Goal: Find contact information: Find contact information

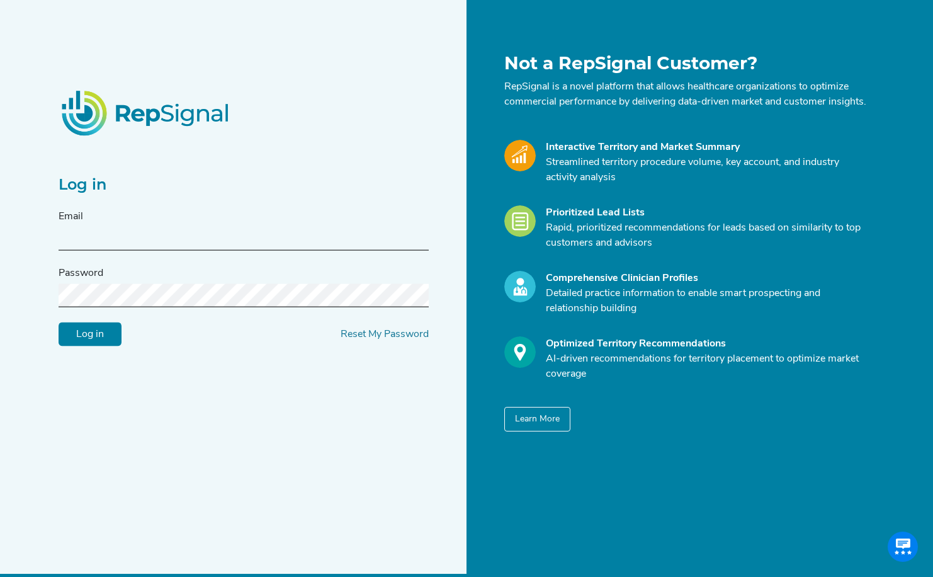
type input "[EMAIL_ADDRESS][PERSON_NAME][DOMAIN_NAME]"
click at [100, 343] on input "Log in" at bounding box center [90, 335] width 63 height 24
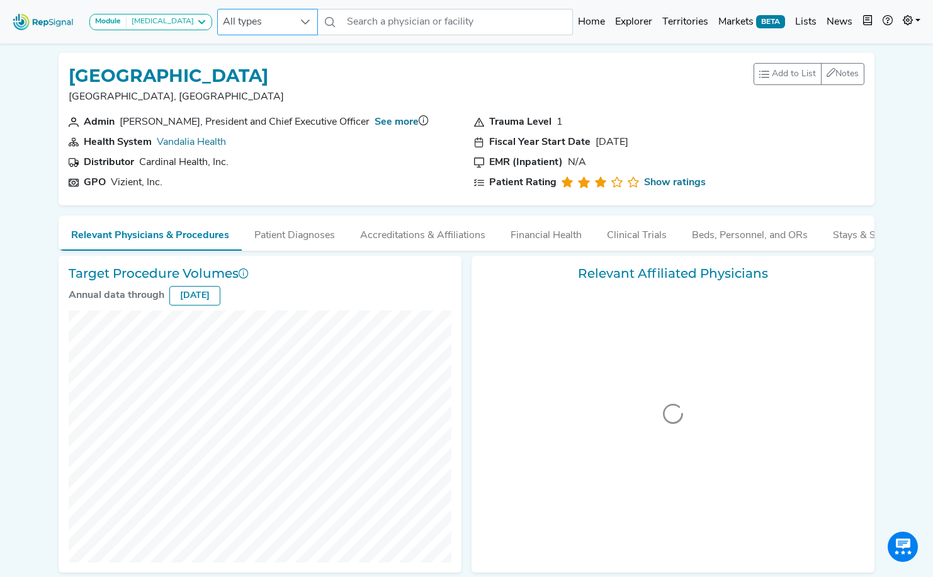
click at [294, 26] on div at bounding box center [306, 21] width 24 height 25
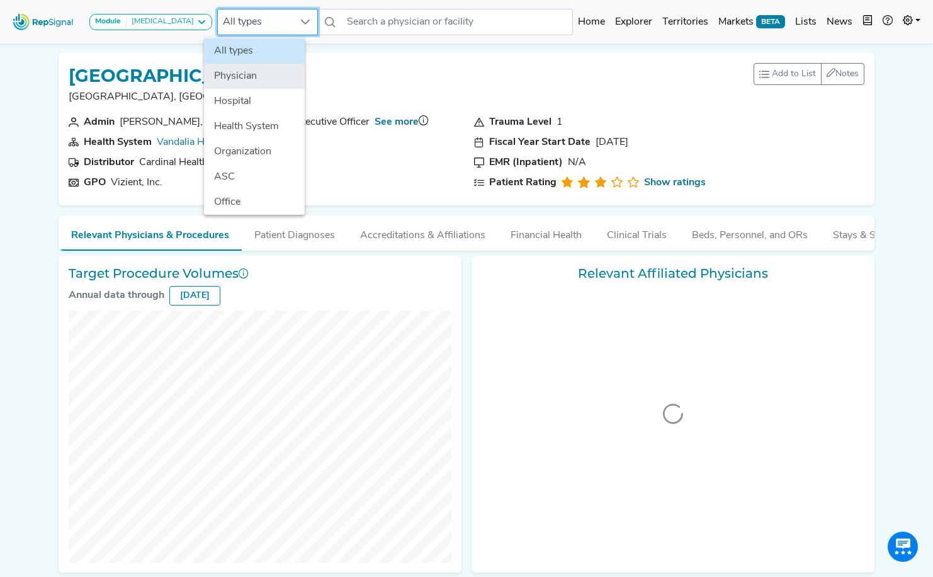
click at [261, 79] on li "Physician" at bounding box center [254, 76] width 101 height 25
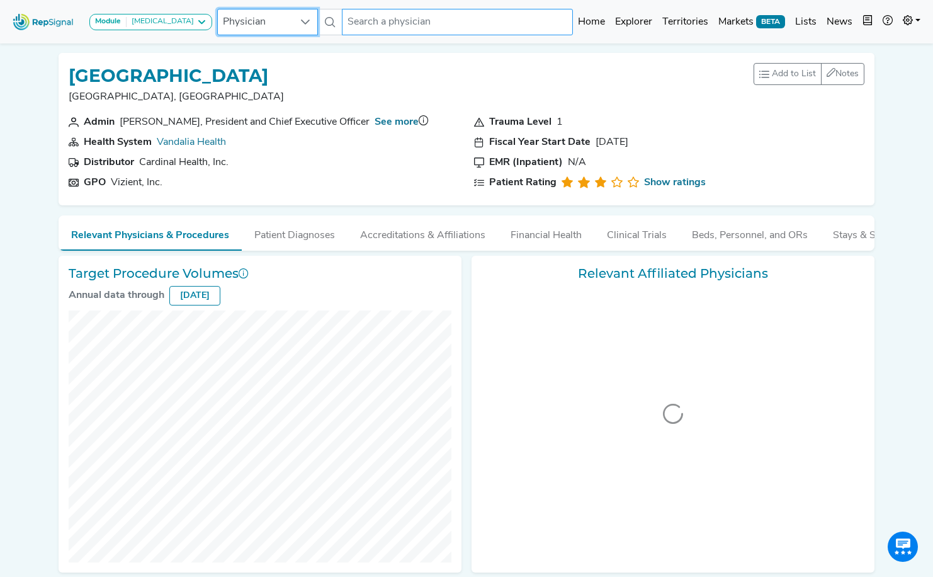
click at [359, 30] on input "text" at bounding box center [458, 22] width 232 height 26
click at [359, 25] on input "text" at bounding box center [458, 22] width 232 height 26
click at [380, 25] on input "text" at bounding box center [458, 22] width 232 height 26
click at [394, 27] on input "text" at bounding box center [458, 22] width 232 height 26
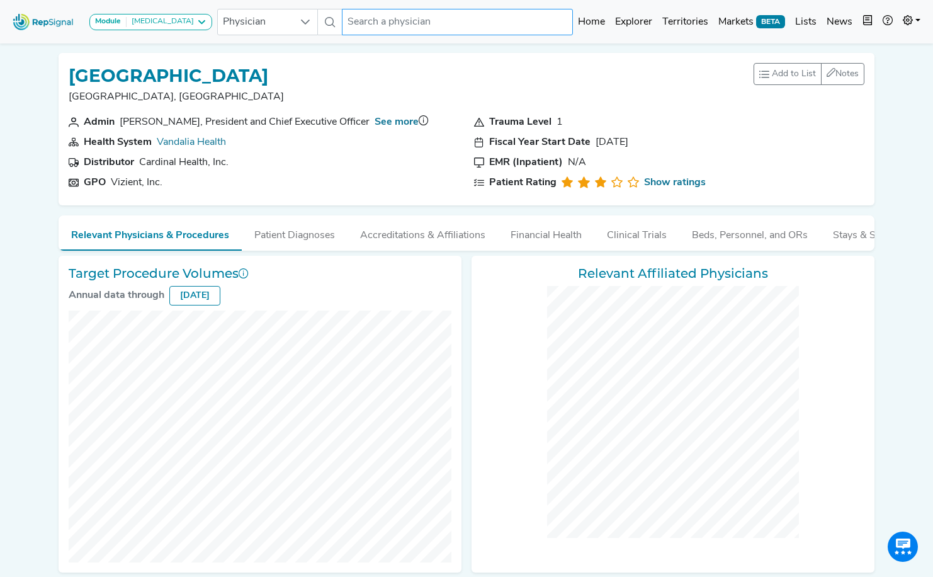
checkbox input "false"
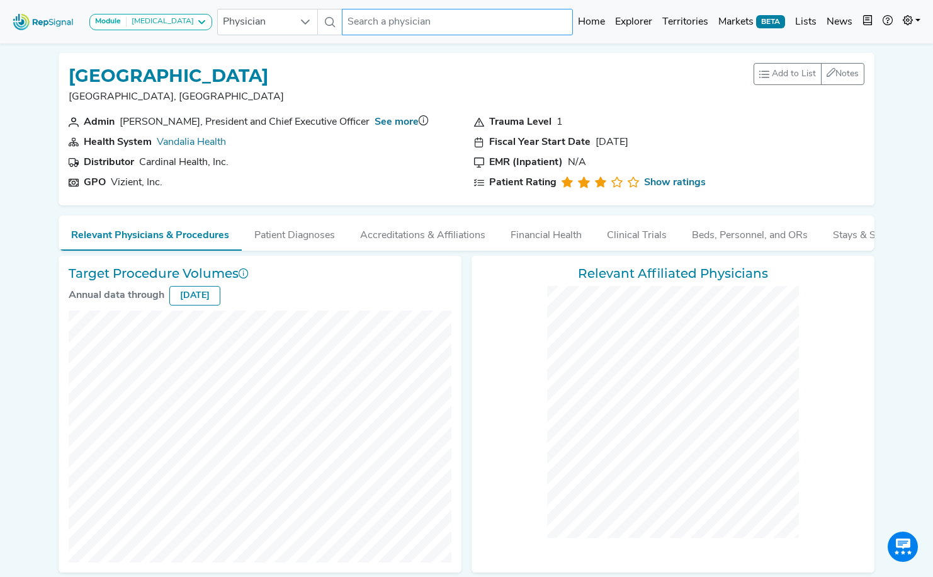
checkbox input "false"
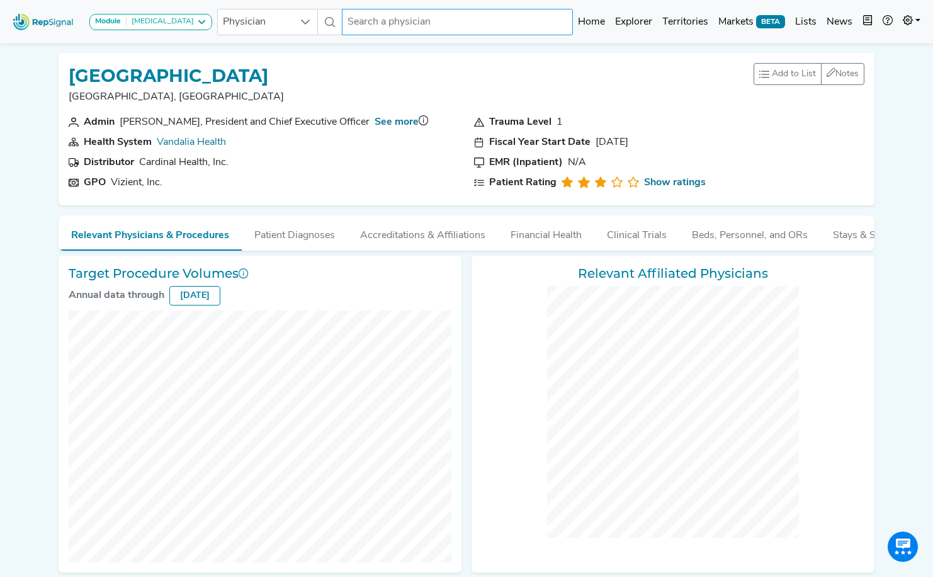
checkbox input "false"
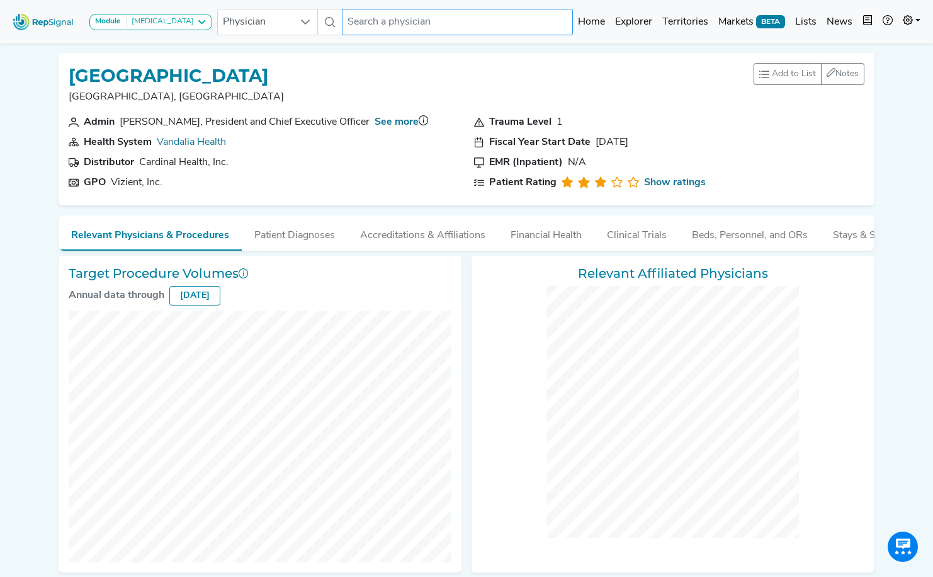
checkbox input "false"
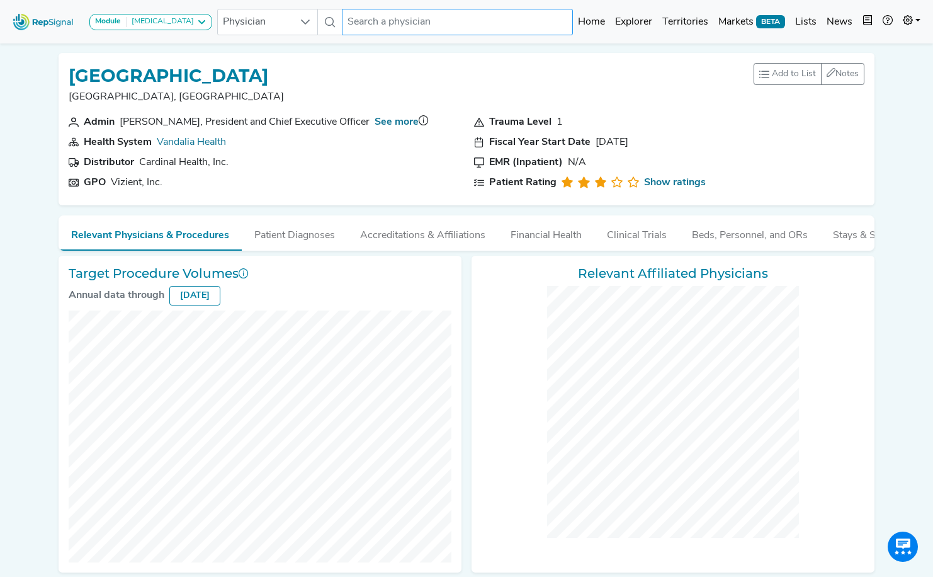
checkbox input "false"
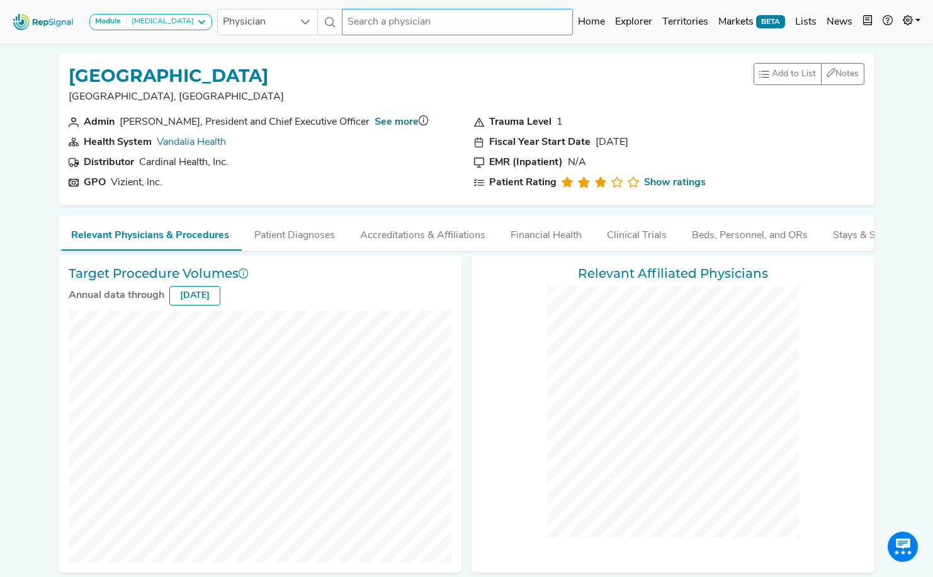
checkbox input "false"
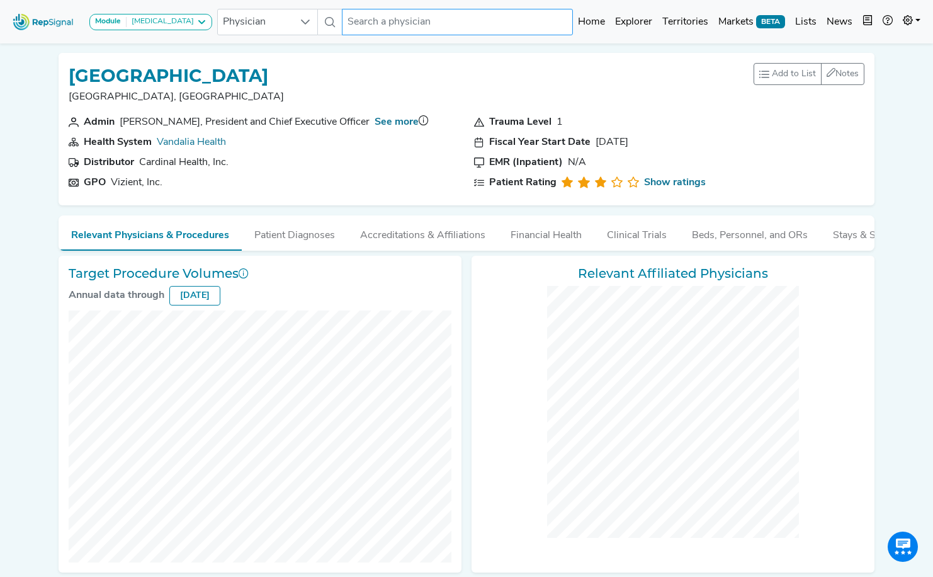
checkbox input "false"
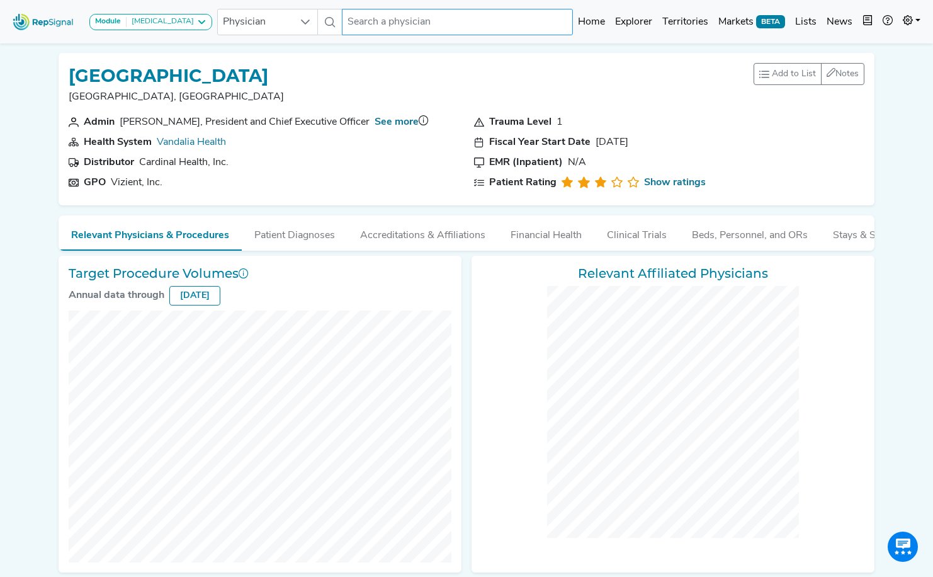
checkbox input "false"
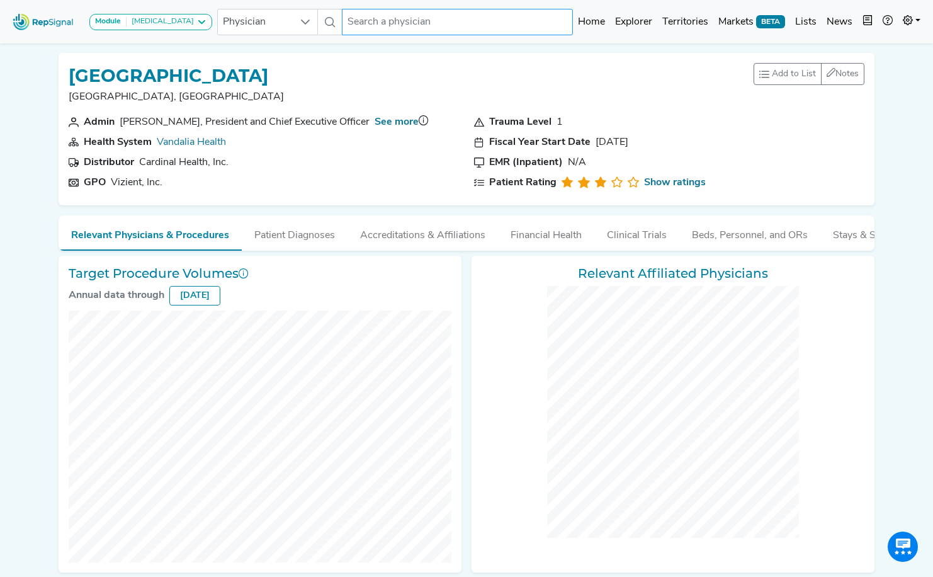
checkbox input "false"
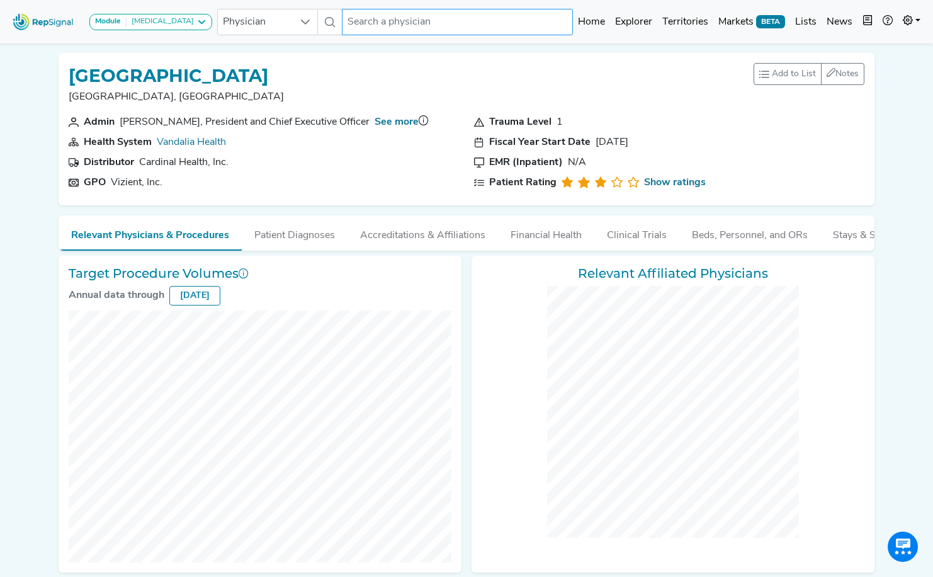
checkbox input "false"
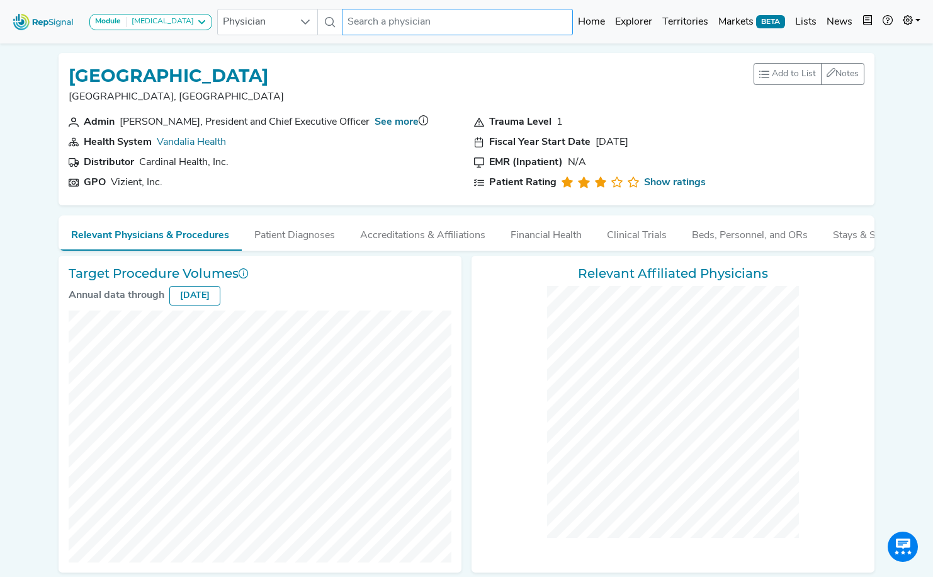
checkbox input "false"
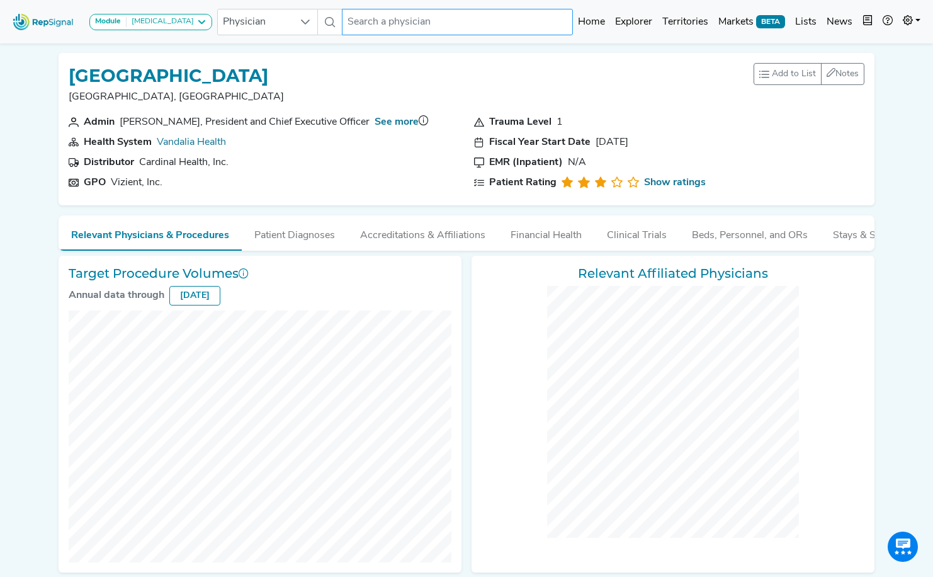
checkbox input "false"
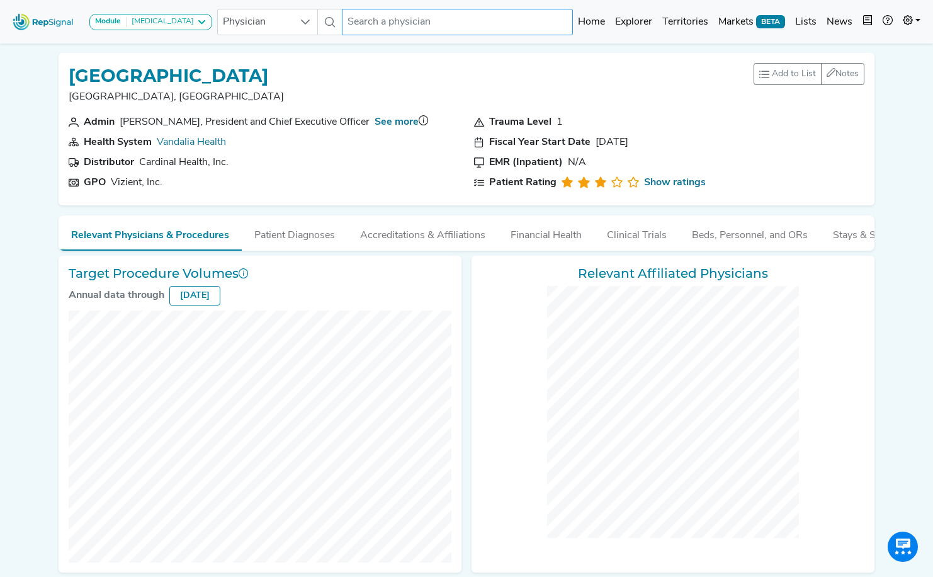
checkbox input "false"
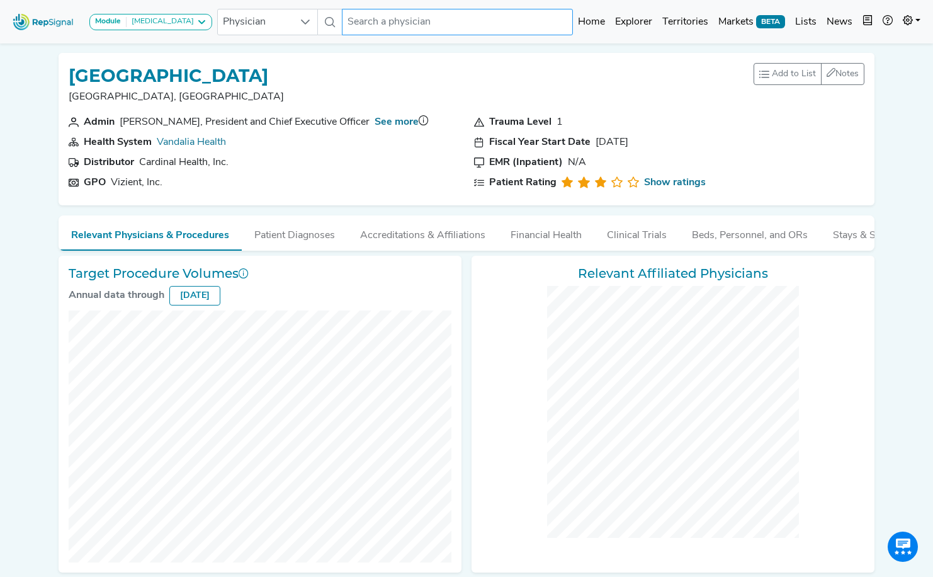
checkbox input "false"
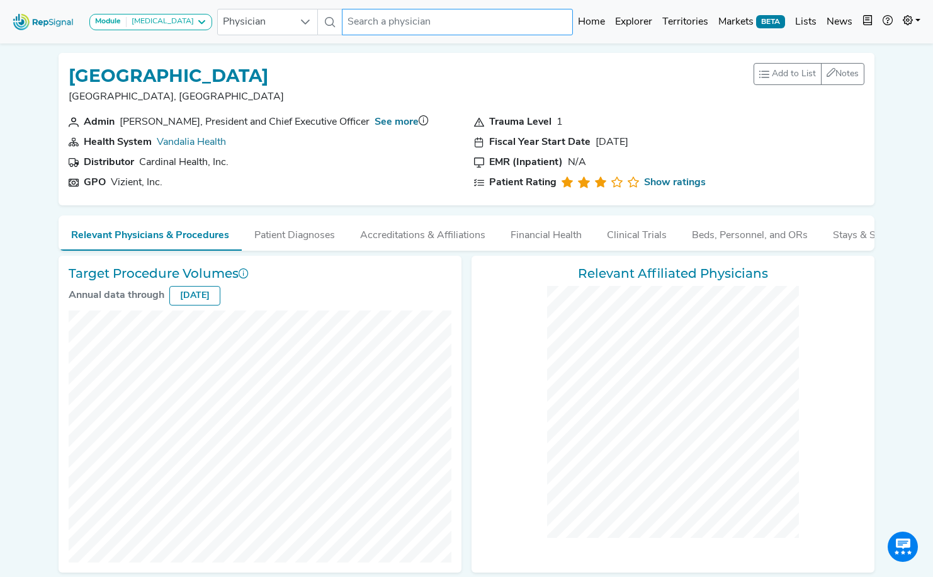
checkbox input "false"
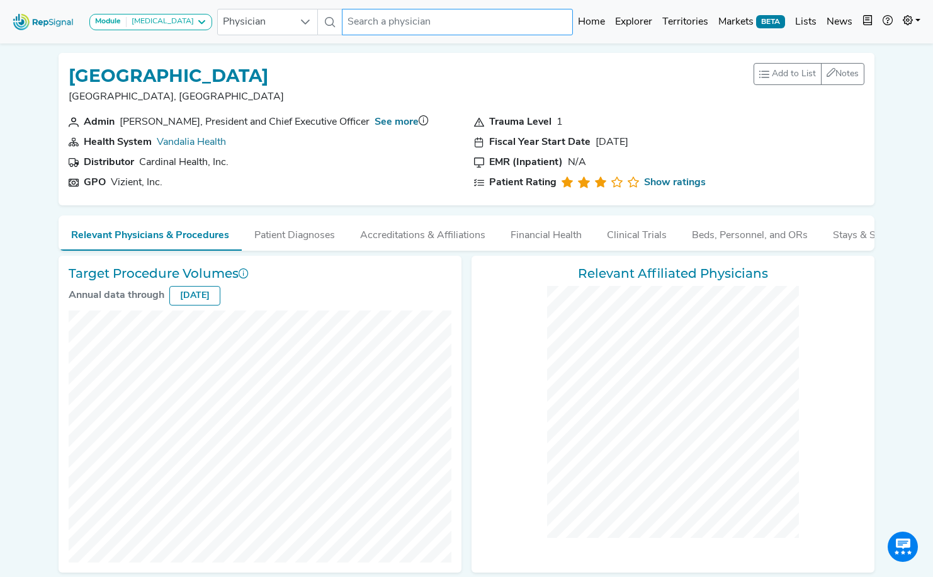
checkbox input "false"
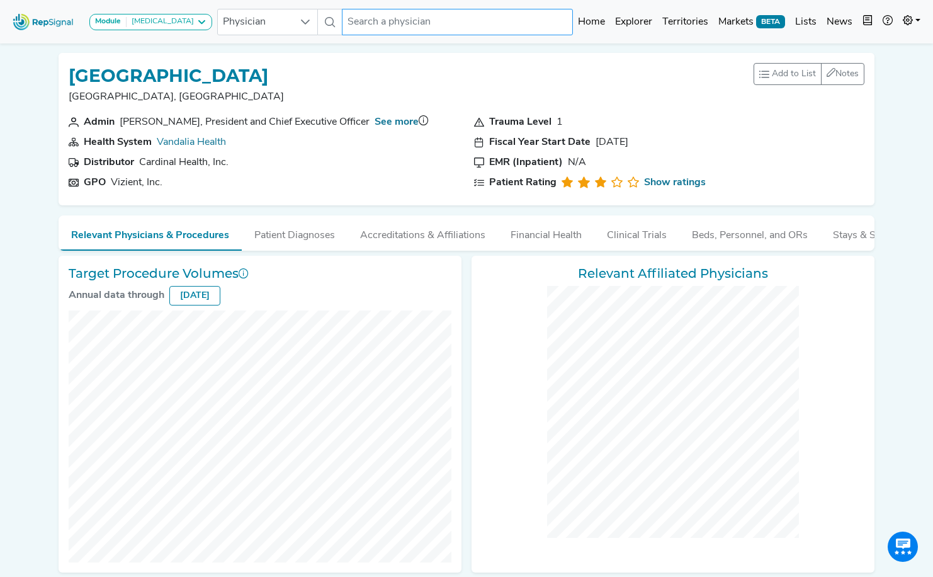
checkbox input "false"
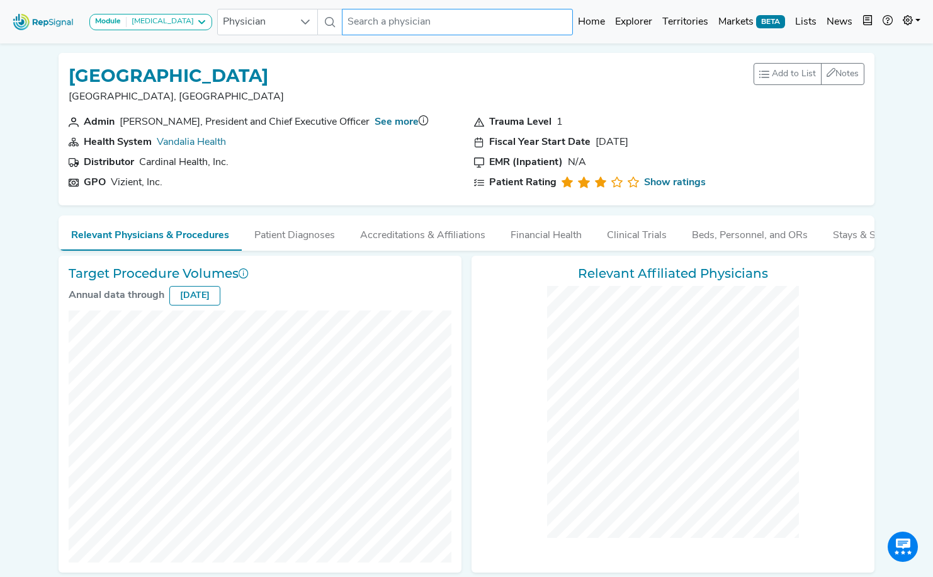
checkbox input "false"
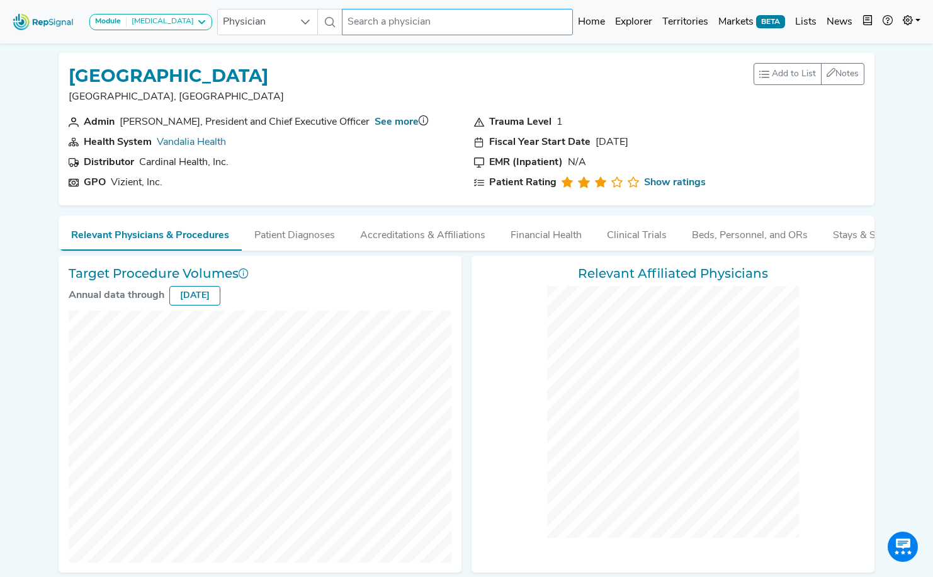
checkbox input "false"
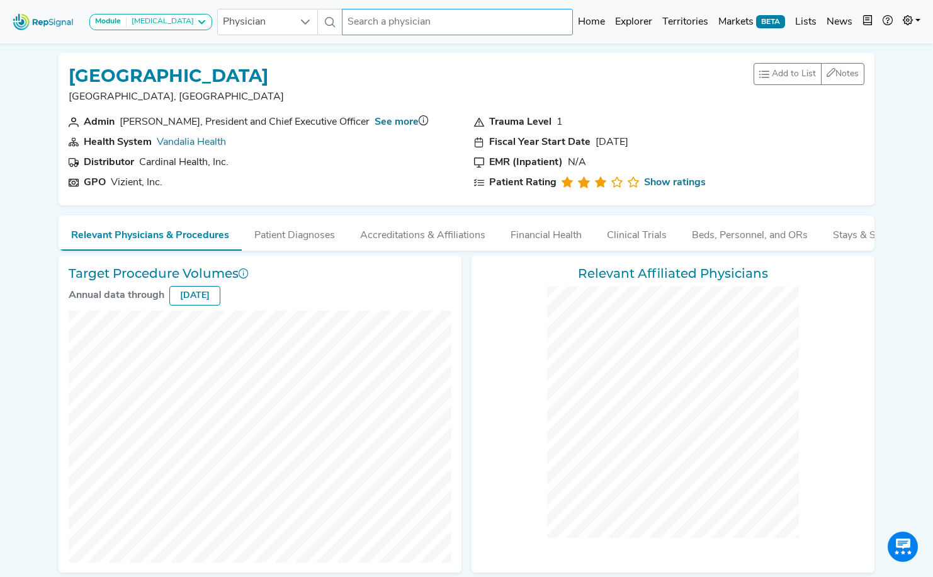
checkbox input "false"
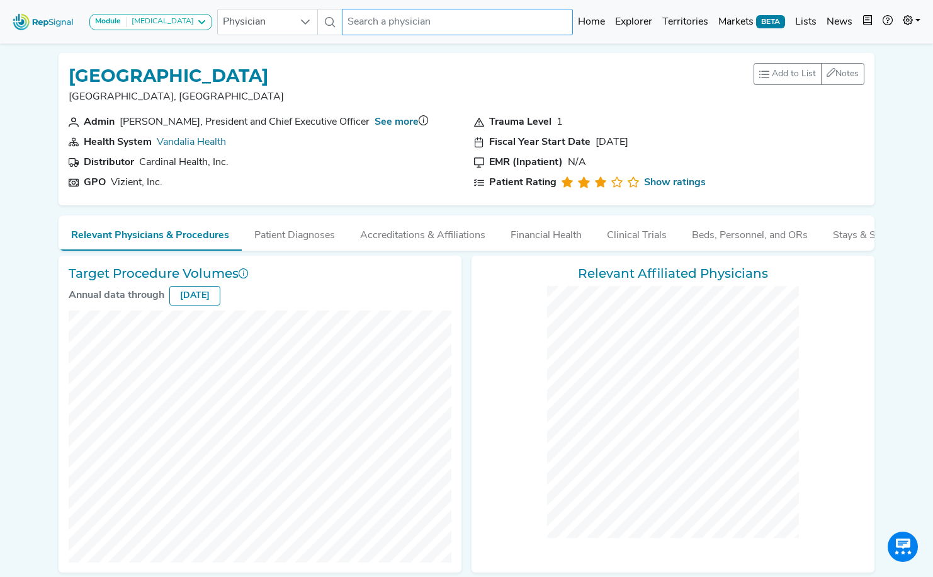
checkbox input "false"
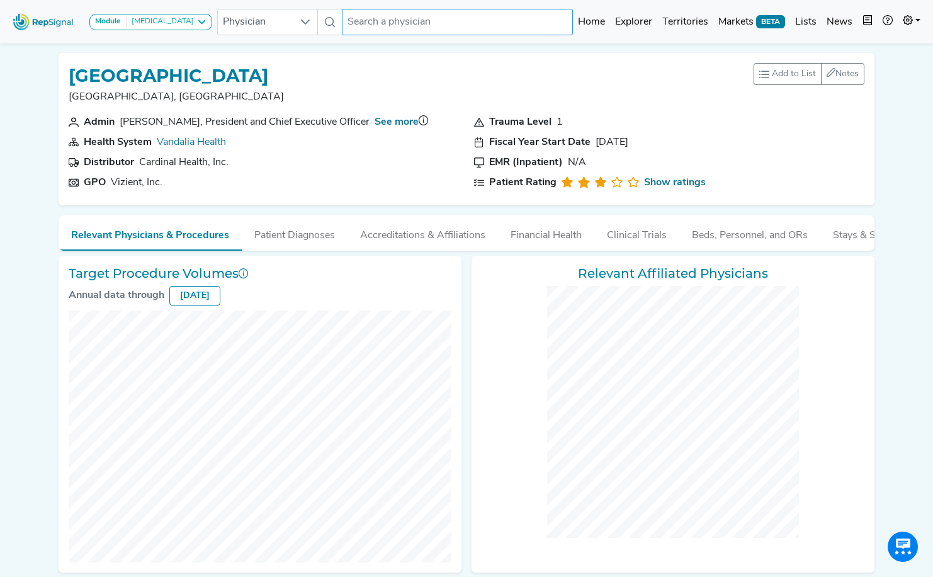
checkbox input "false"
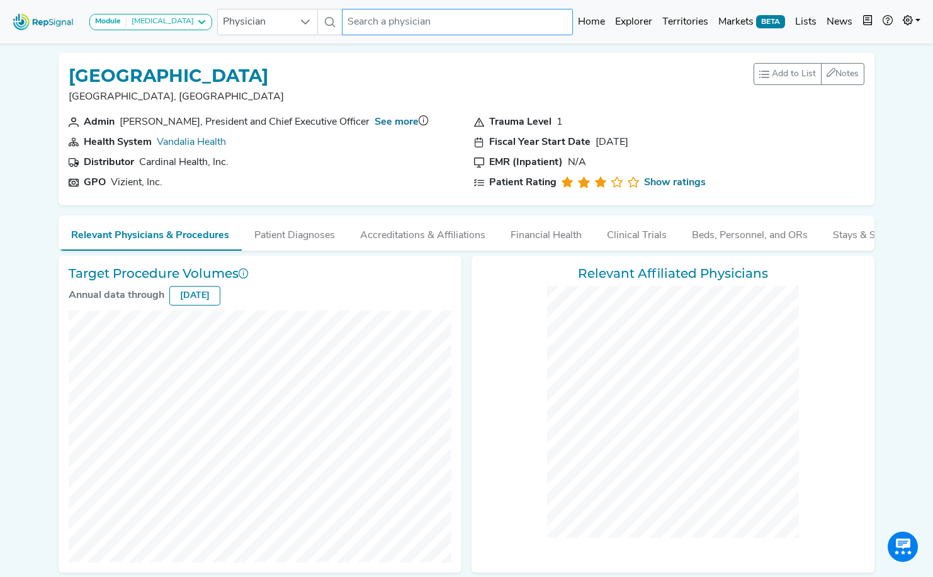
checkbox input "false"
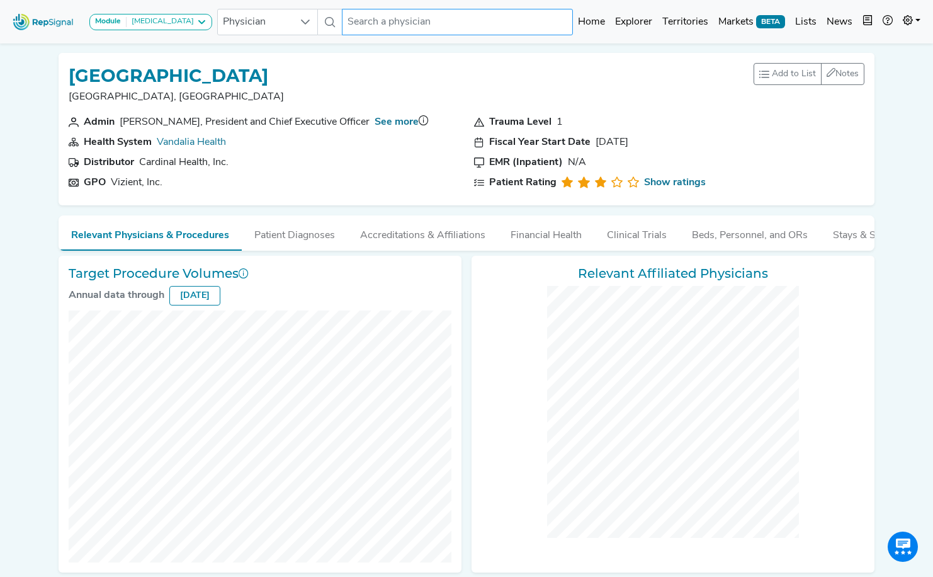
checkbox input "false"
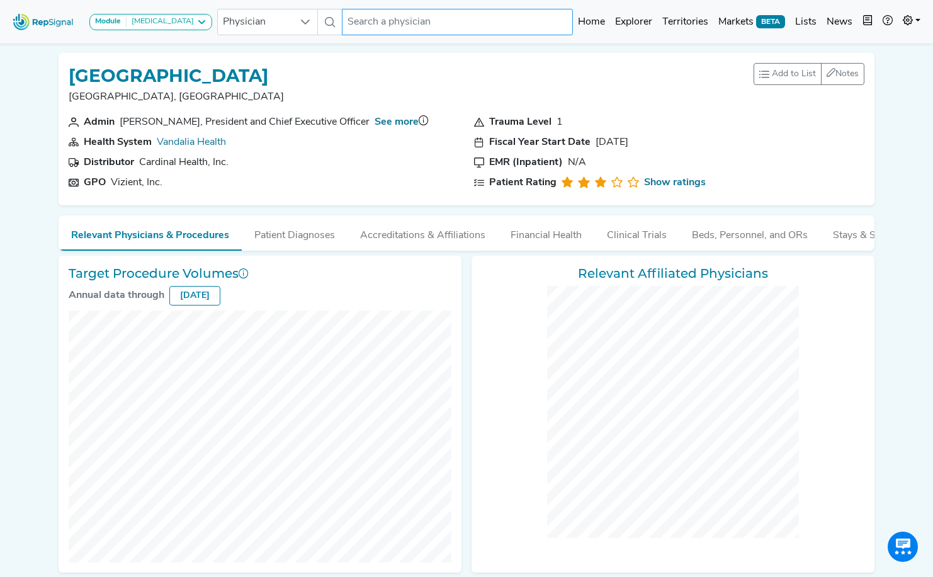
checkbox input "false"
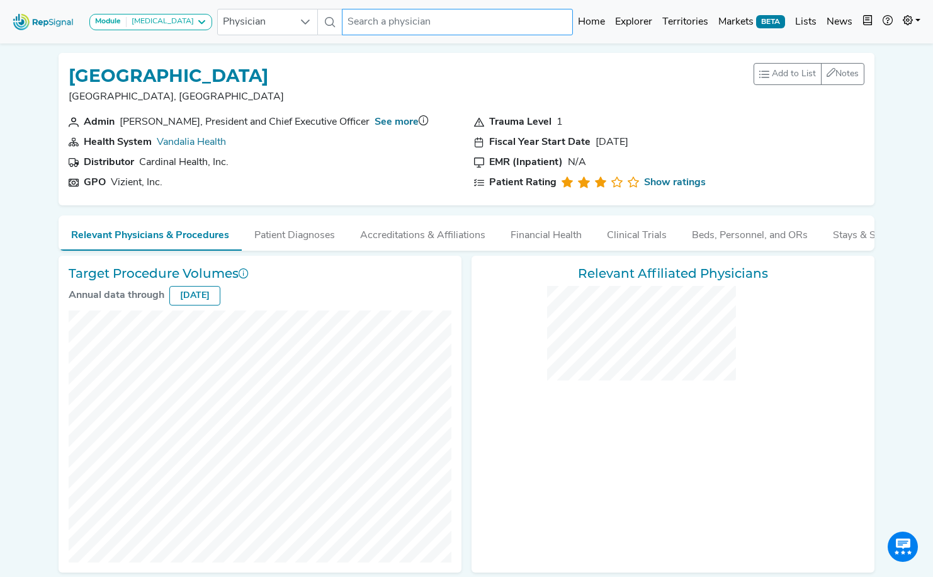
checkbox input "false"
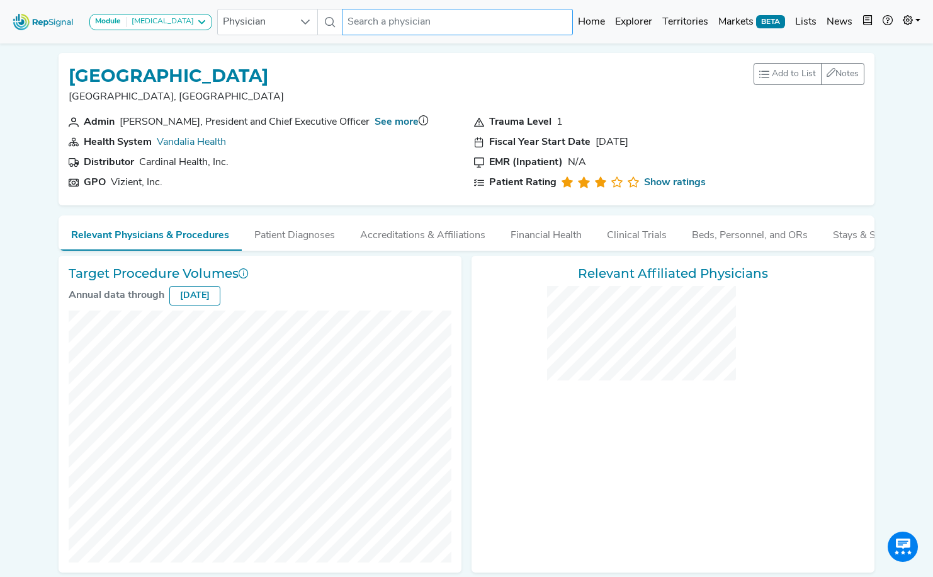
checkbox input "false"
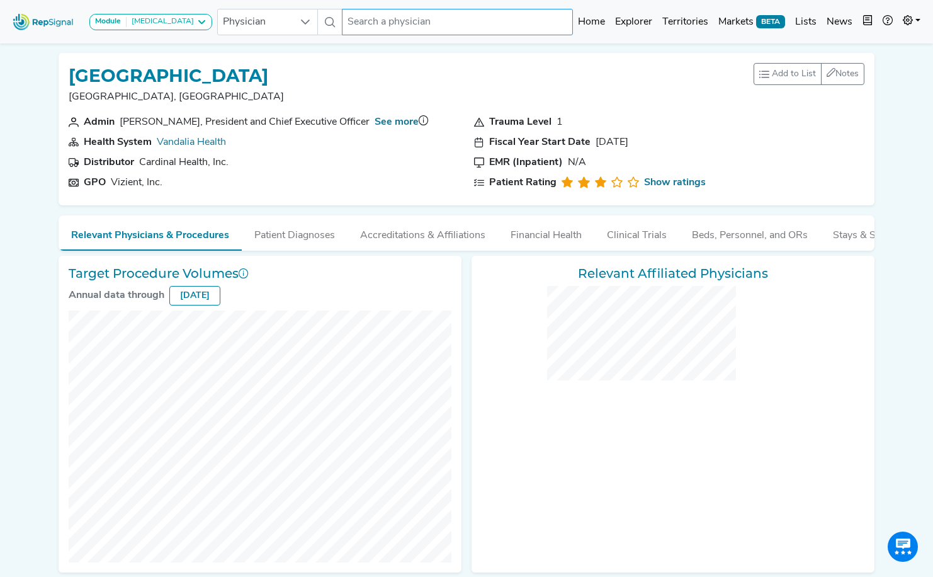
checkbox input "false"
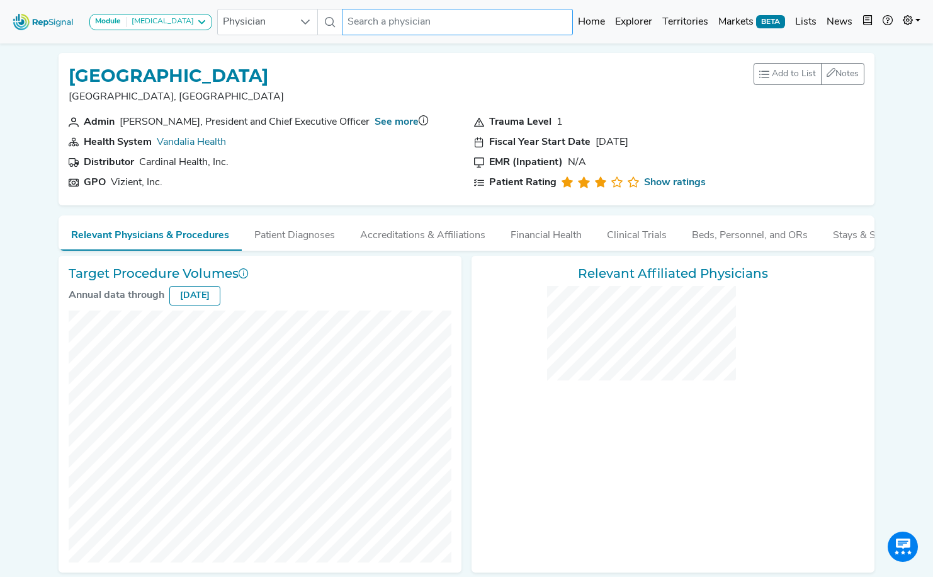
checkbox input "false"
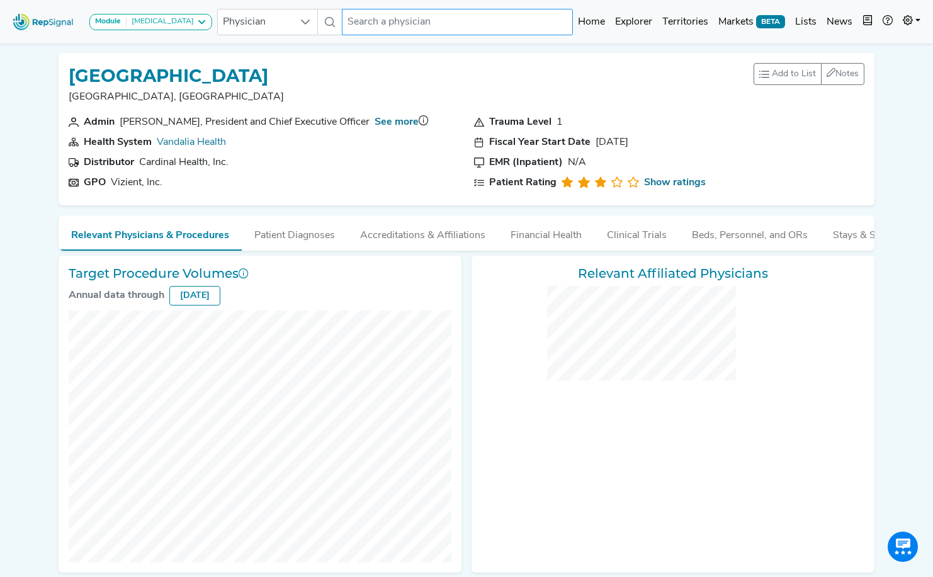
checkbox input "false"
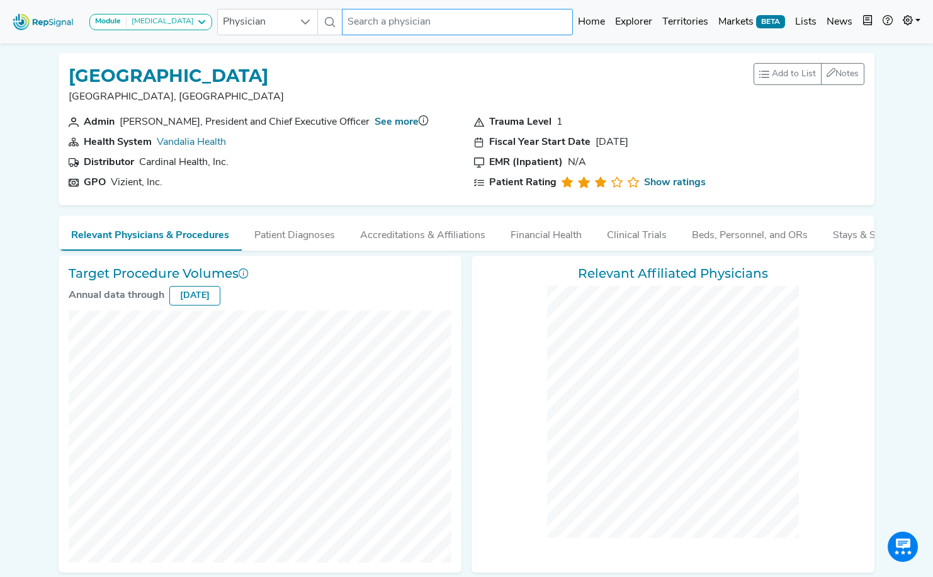
click at [364, 21] on input "text" at bounding box center [458, 22] width 232 height 26
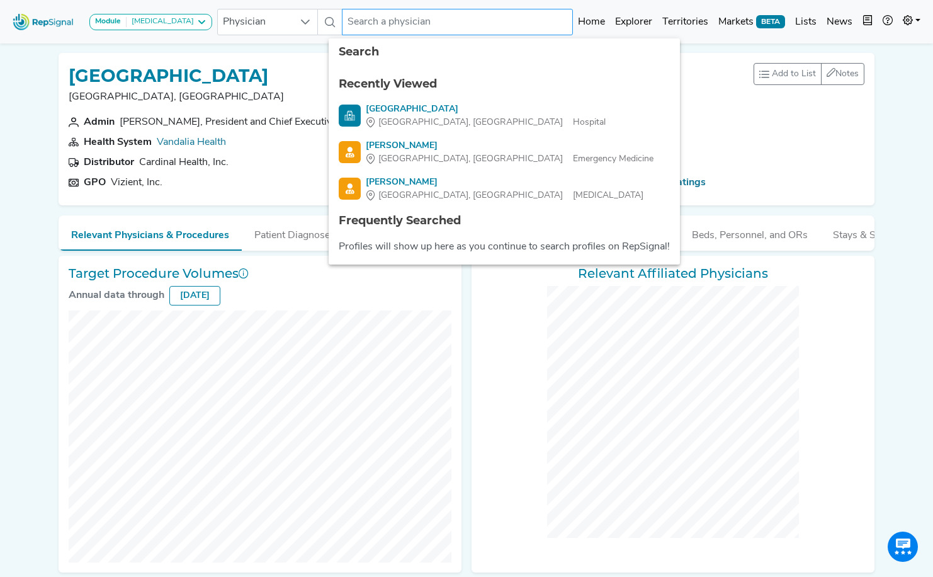
paste input "[PERSON_NAME], [GEOGRAPHIC_DATA]-C"
type input "[PERSON_NAME], [GEOGRAPHIC_DATA]-C"
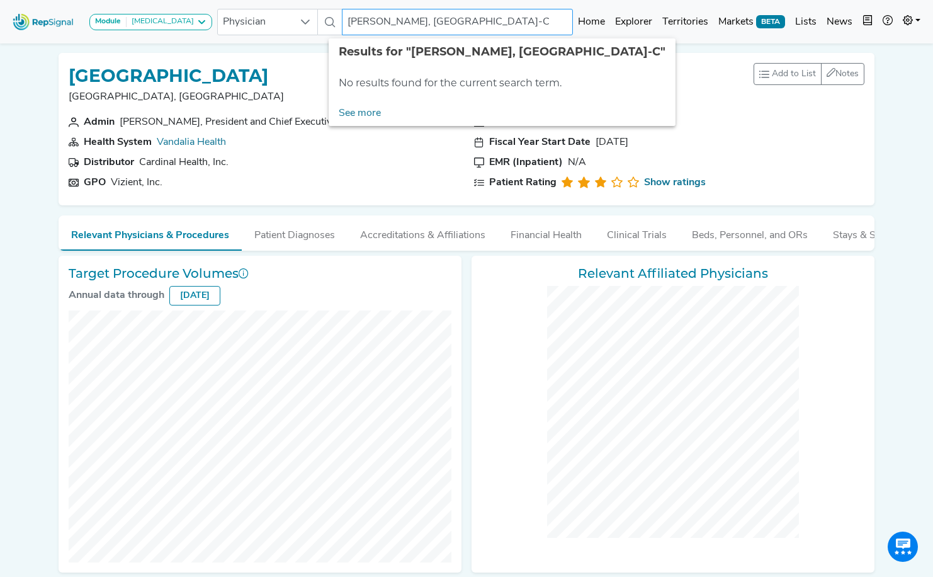
type textarea ","
drag, startPoint x: 435, startPoint y: 22, endPoint x: 479, endPoint y: 25, distance: 43.6
click at [479, 25] on input "[PERSON_NAME], [GEOGRAPHIC_DATA]-C" at bounding box center [458, 22] width 232 height 26
drag, startPoint x: 408, startPoint y: 20, endPoint x: 382, endPoint y: 23, distance: 26.6
click at [382, 23] on input "[PERSON_NAME]" at bounding box center [458, 22] width 232 height 26
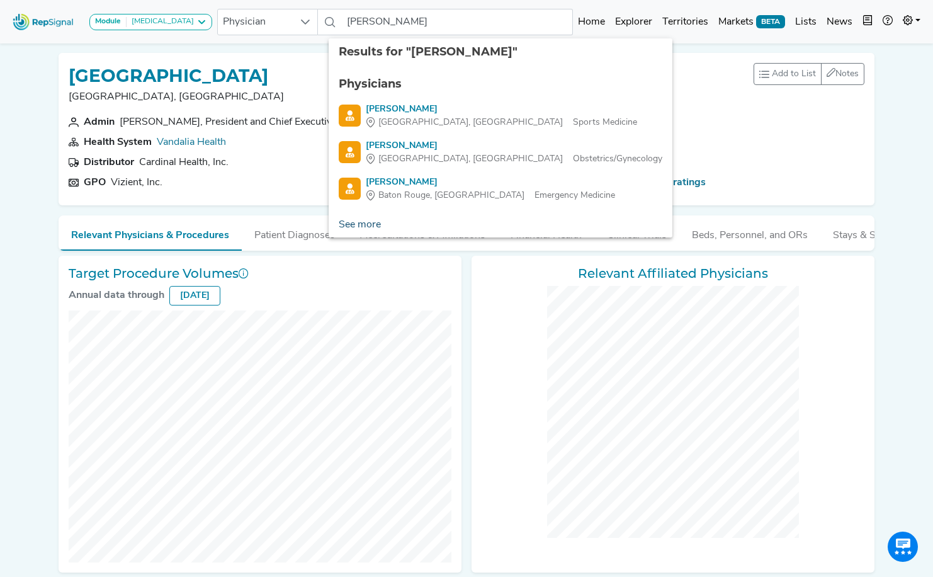
click at [368, 227] on link "See more" at bounding box center [360, 224] width 62 height 25
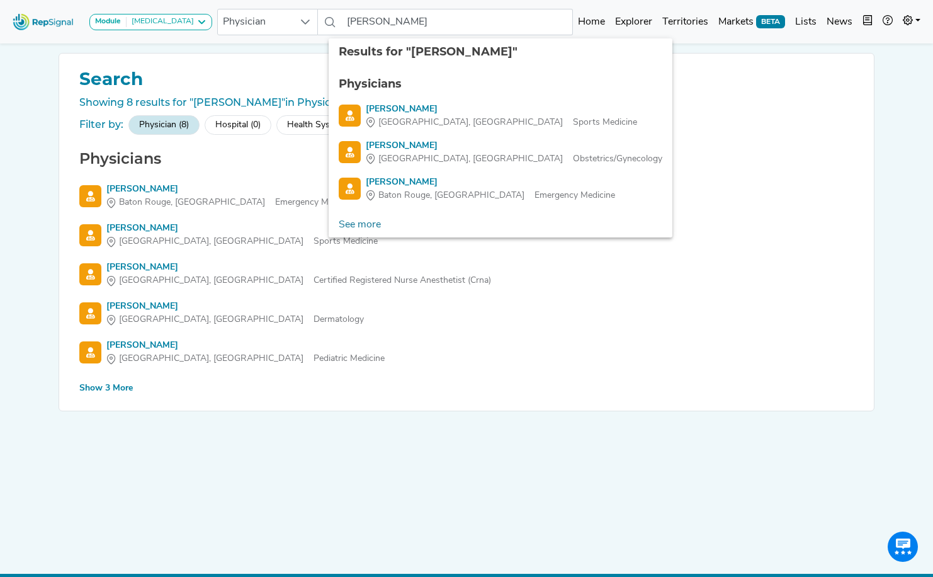
click at [105, 386] on div "Show 3 More" at bounding box center [106, 388] width 54 height 13
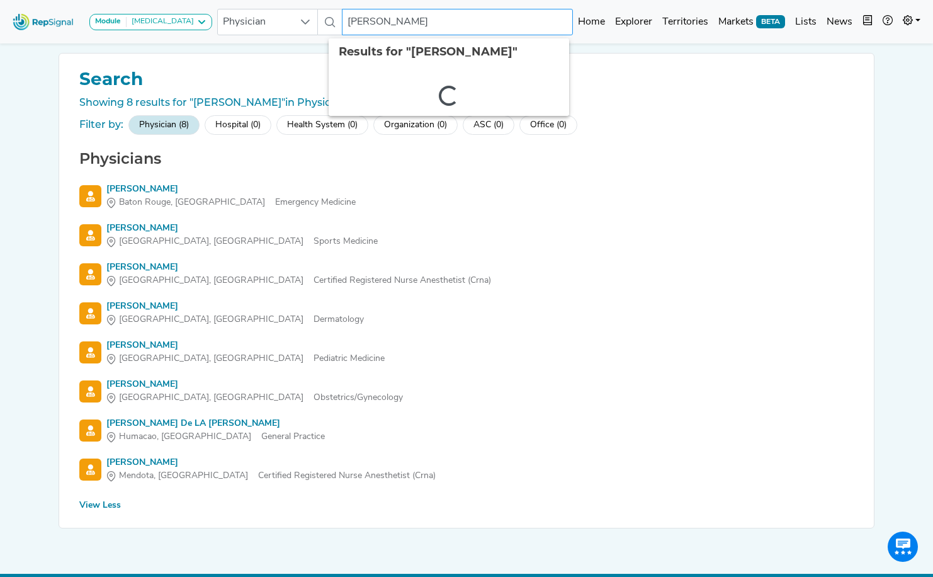
drag, startPoint x: 418, startPoint y: 23, endPoint x: 308, endPoint y: 14, distance: 110.0
click at [308, 14] on div "Physician [PERSON_NAME] 2 results are available" at bounding box center [395, 22] width 357 height 26
paste input "[PERSON_NAME], MD"
drag, startPoint x: 416, startPoint y: 24, endPoint x: 449, endPoint y: 26, distance: 33.4
click at [448, 25] on input "[PERSON_NAME], MD" at bounding box center [458, 22] width 232 height 26
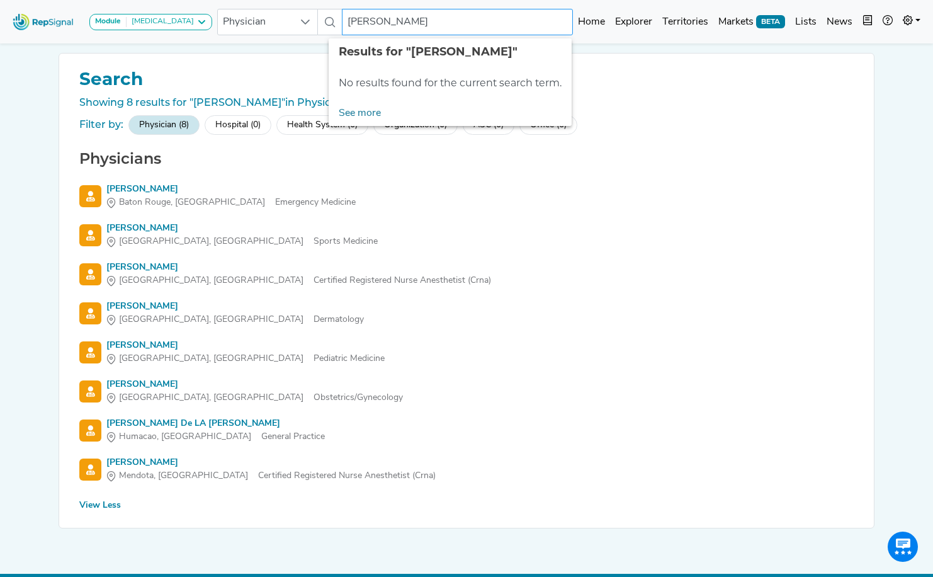
drag, startPoint x: 385, startPoint y: 25, endPoint x: 305, endPoint y: 21, distance: 79.5
click at [306, 21] on div "Physician [PERSON_NAME] No results found" at bounding box center [395, 22] width 357 height 26
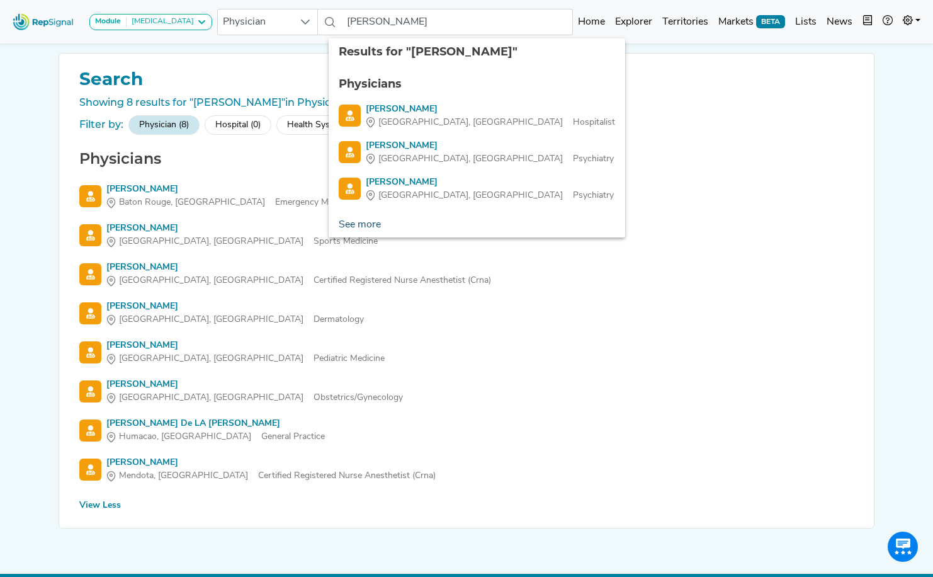
click at [364, 227] on link "See more" at bounding box center [360, 224] width 62 height 25
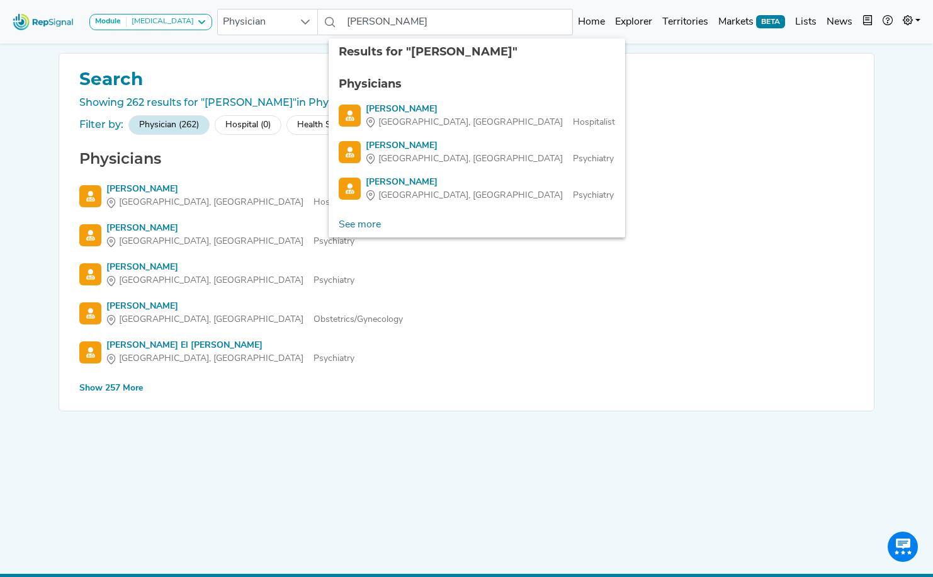
click at [134, 387] on div "Show 257 More" at bounding box center [111, 388] width 64 height 13
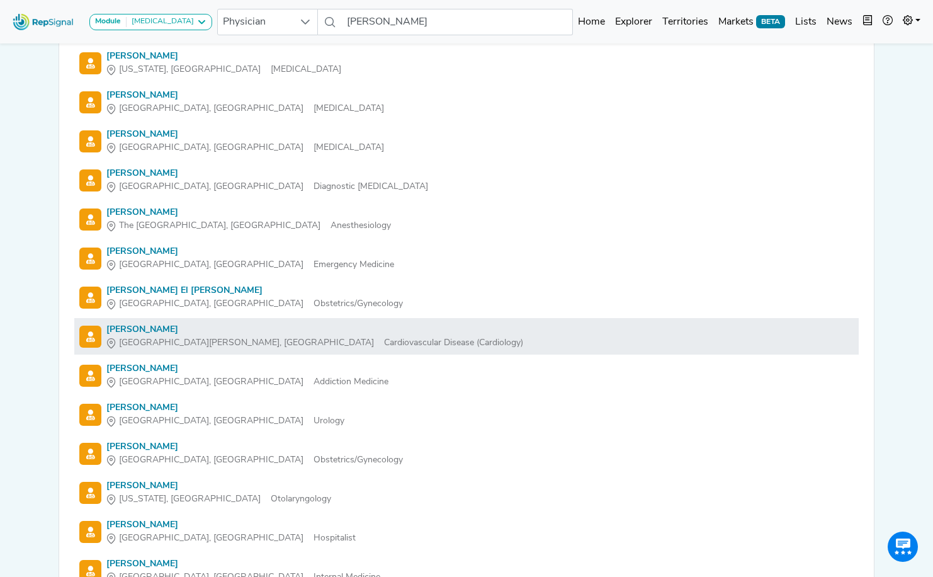
scroll to position [446, 0]
click at [149, 330] on div "[PERSON_NAME]" at bounding box center [314, 329] width 417 height 13
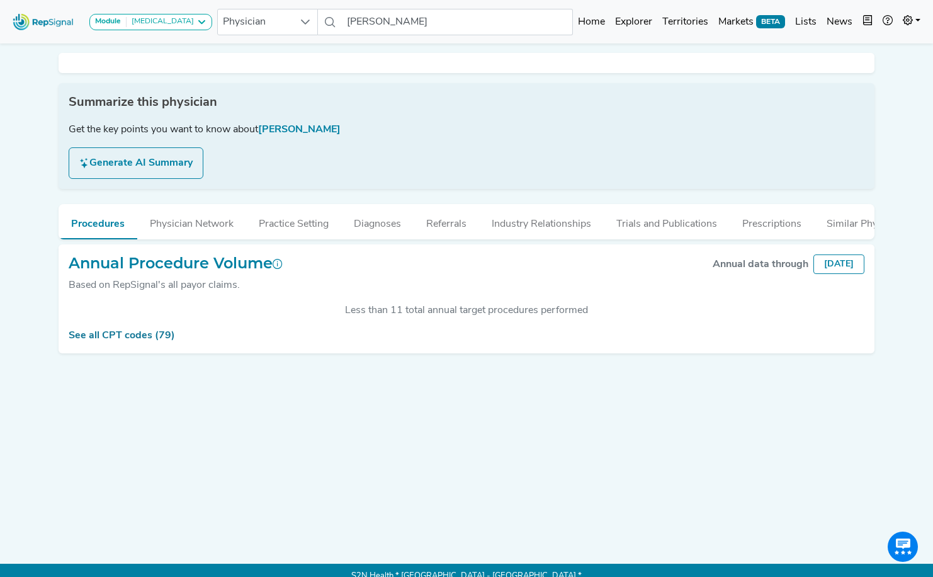
scroll to position [11, 0]
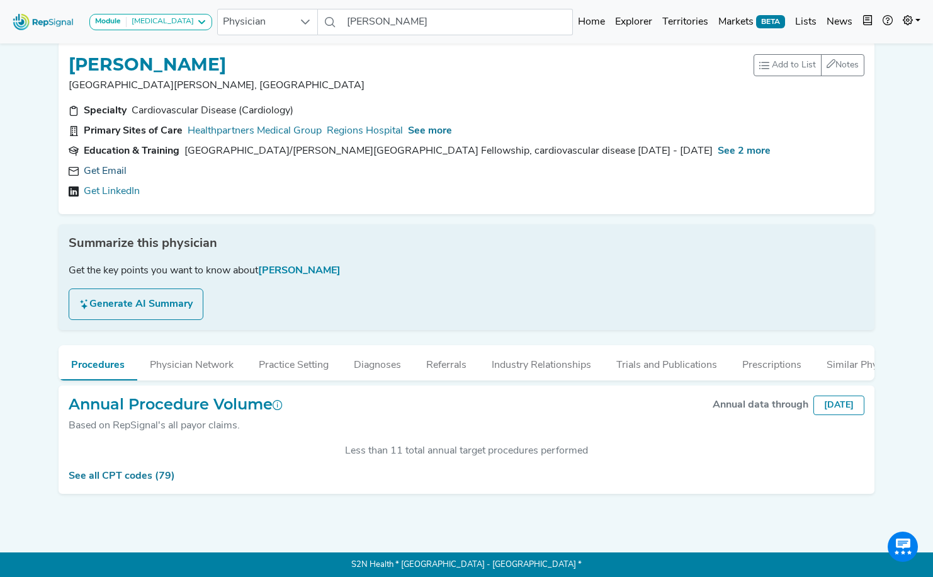
click at [101, 172] on link "Get Email" at bounding box center [105, 171] width 43 height 15
click at [452, 133] on span "See more" at bounding box center [430, 131] width 44 height 10
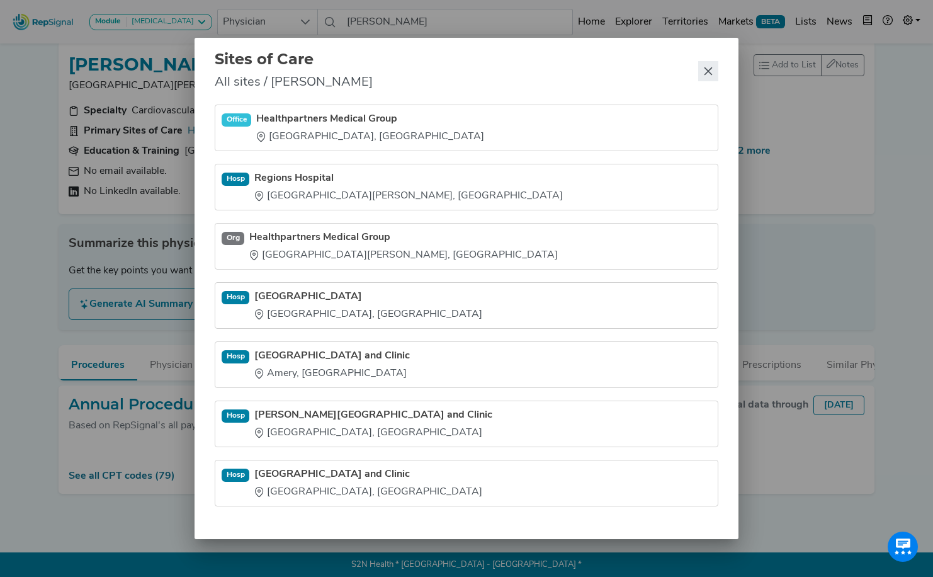
click at [709, 76] on icon "Close" at bounding box center [709, 71] width 10 height 10
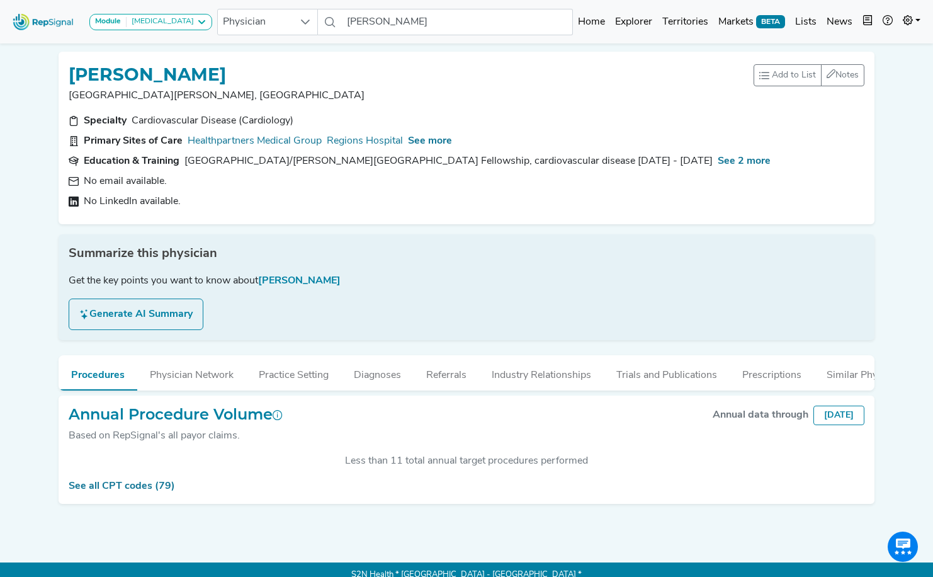
scroll to position [0, 0]
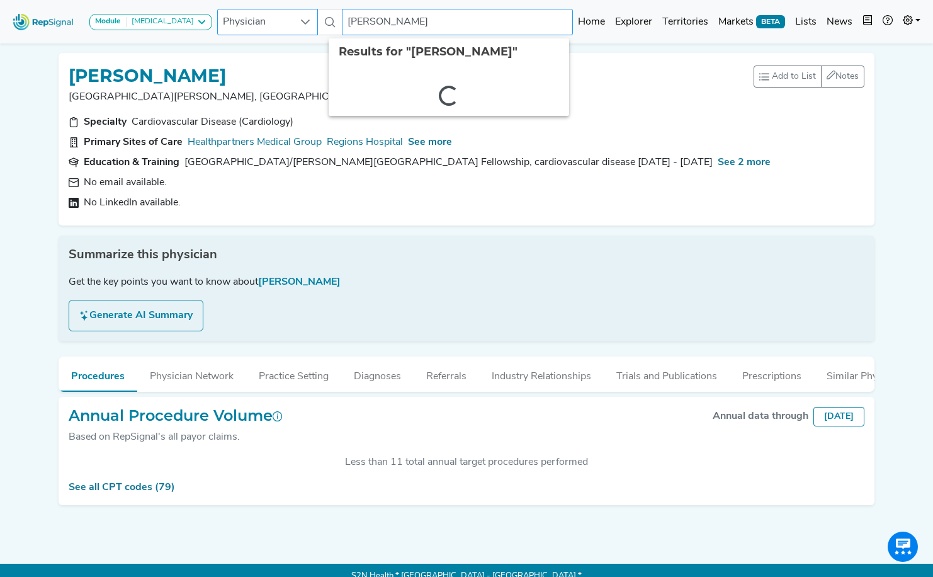
click at [304, 23] on div "Physician [PERSON_NAME] 2 results are available" at bounding box center [395, 22] width 357 height 26
paste input "[PERSON_NAME], [GEOGRAPHIC_DATA]"
click at [379, 25] on input "[PERSON_NAME]" at bounding box center [458, 22] width 232 height 26
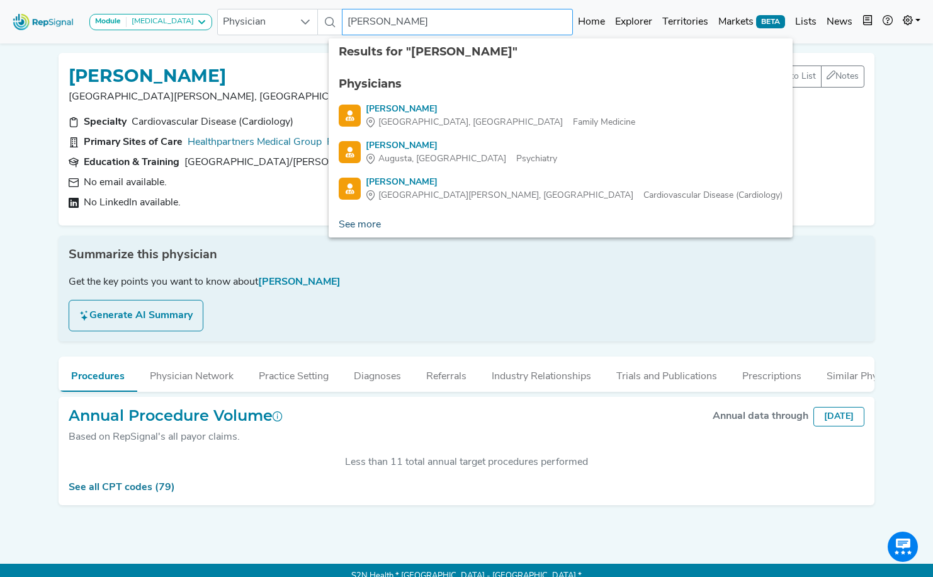
type input "[PERSON_NAME]"
click at [351, 223] on link "See more" at bounding box center [360, 224] width 62 height 25
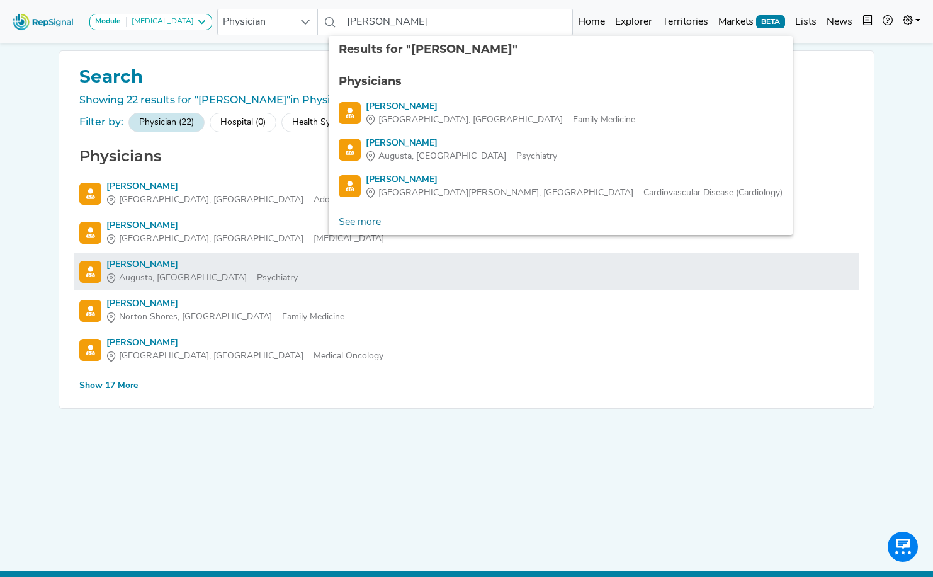
scroll to position [4, 0]
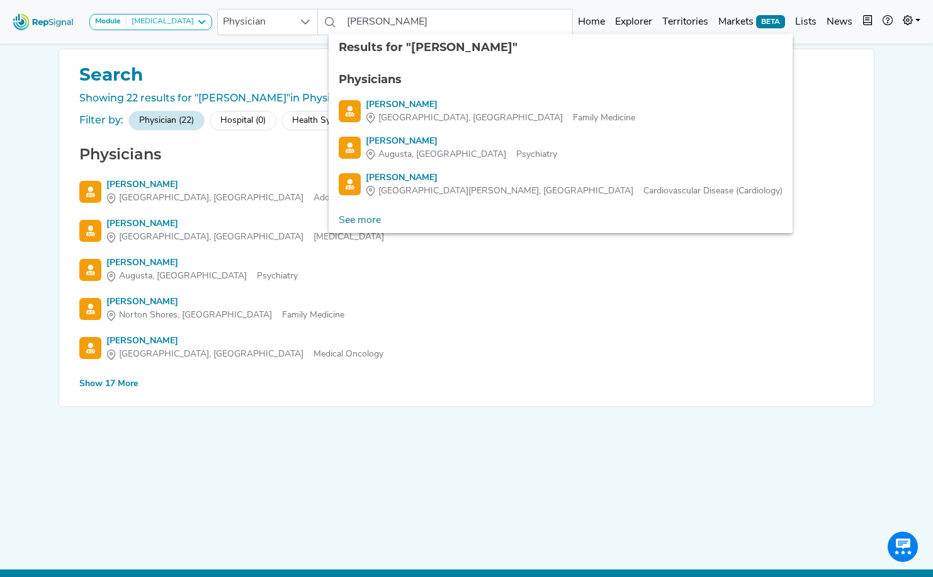
click at [123, 380] on div "Show 17 More" at bounding box center [108, 383] width 59 height 13
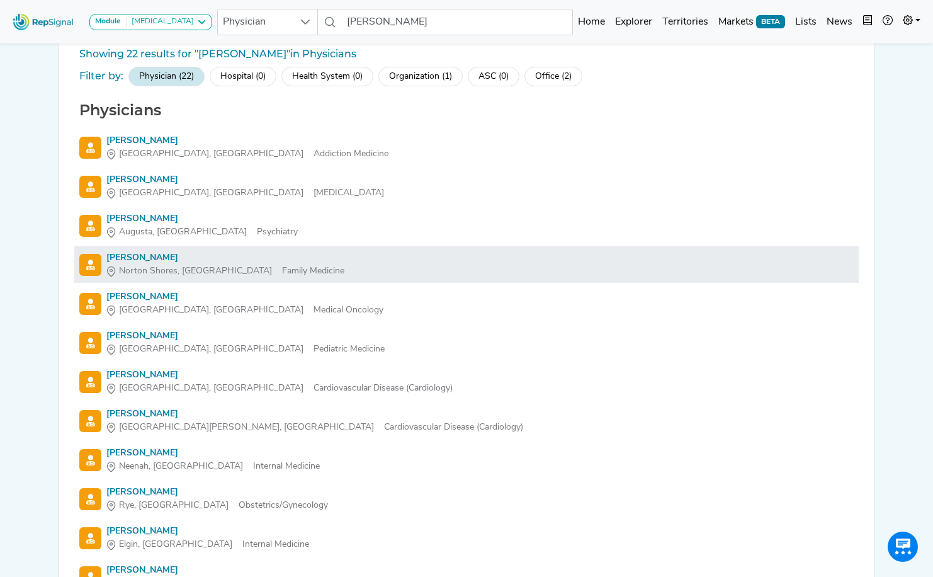
scroll to position [70, 0]
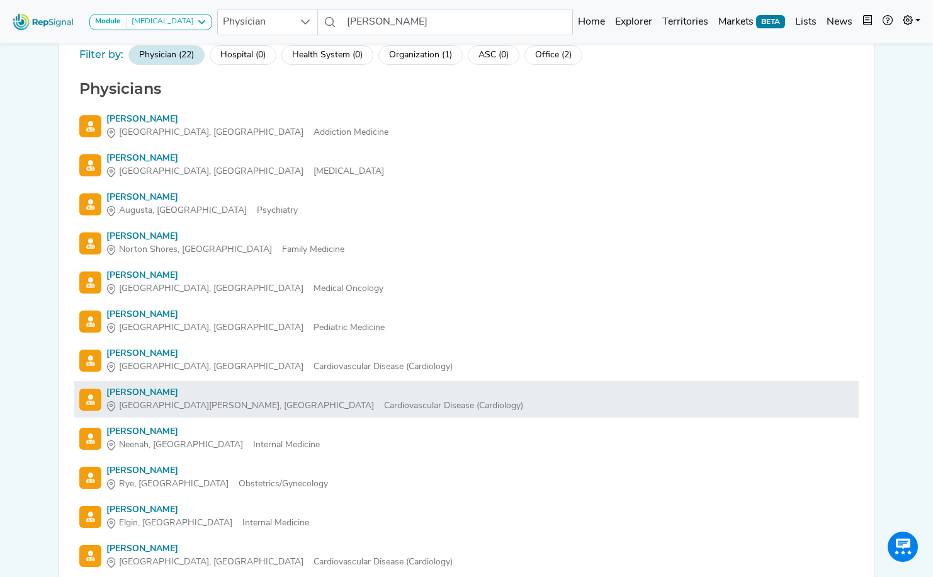
click at [114, 393] on div "[PERSON_NAME]" at bounding box center [314, 392] width 417 height 13
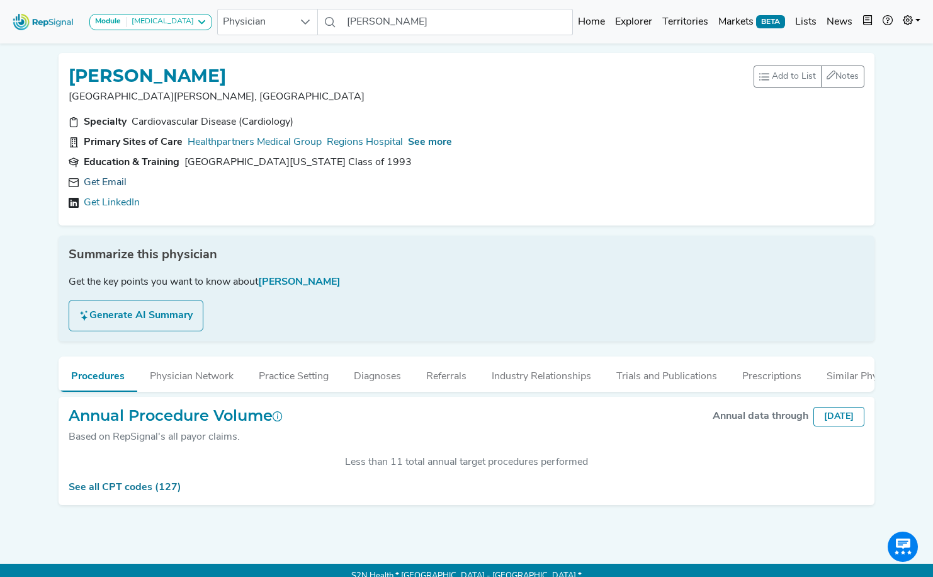
click at [98, 186] on link "Get Email" at bounding box center [105, 182] width 43 height 15
